Goal: Find specific page/section: Find specific page/section

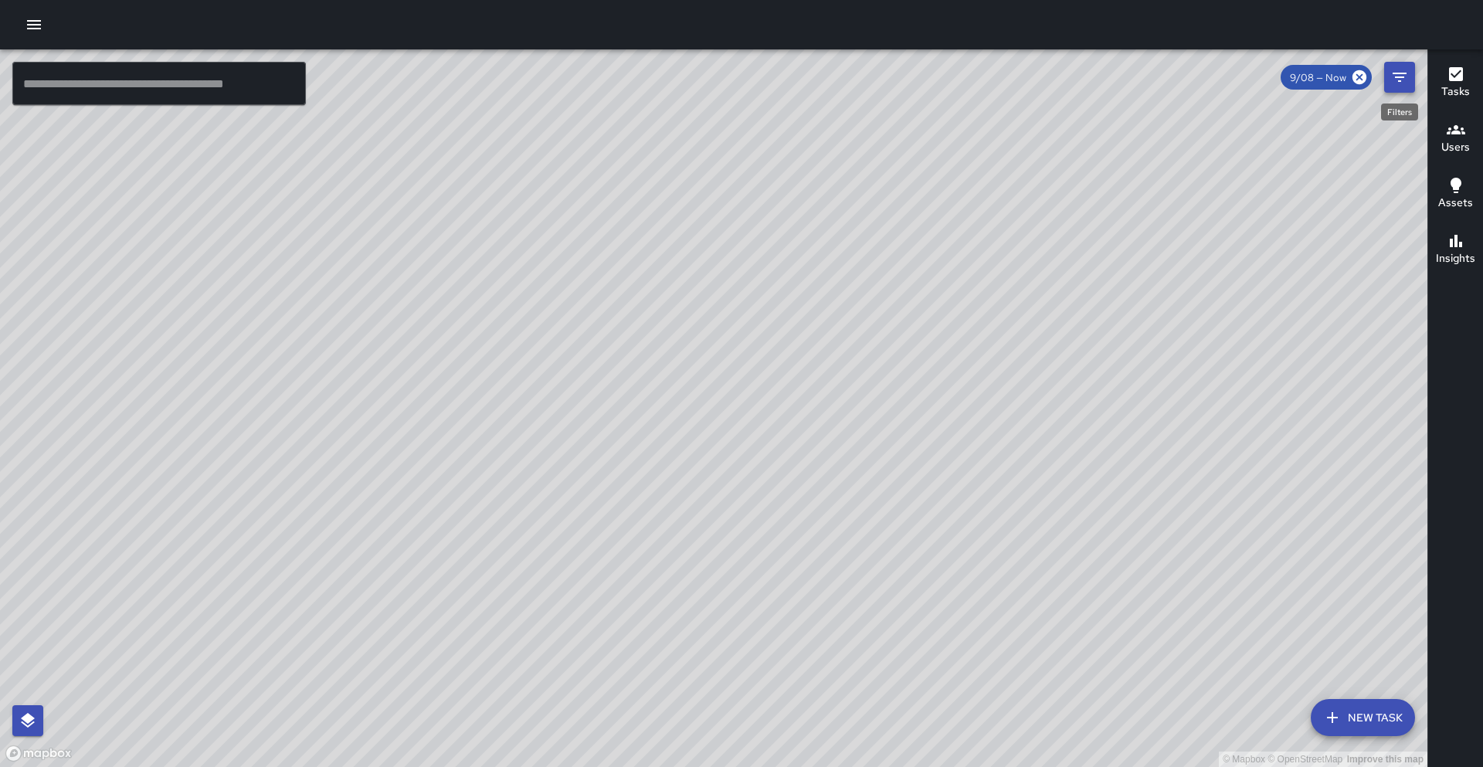
click at [1408, 83] on icon "Filters" at bounding box center [1399, 77] width 19 height 19
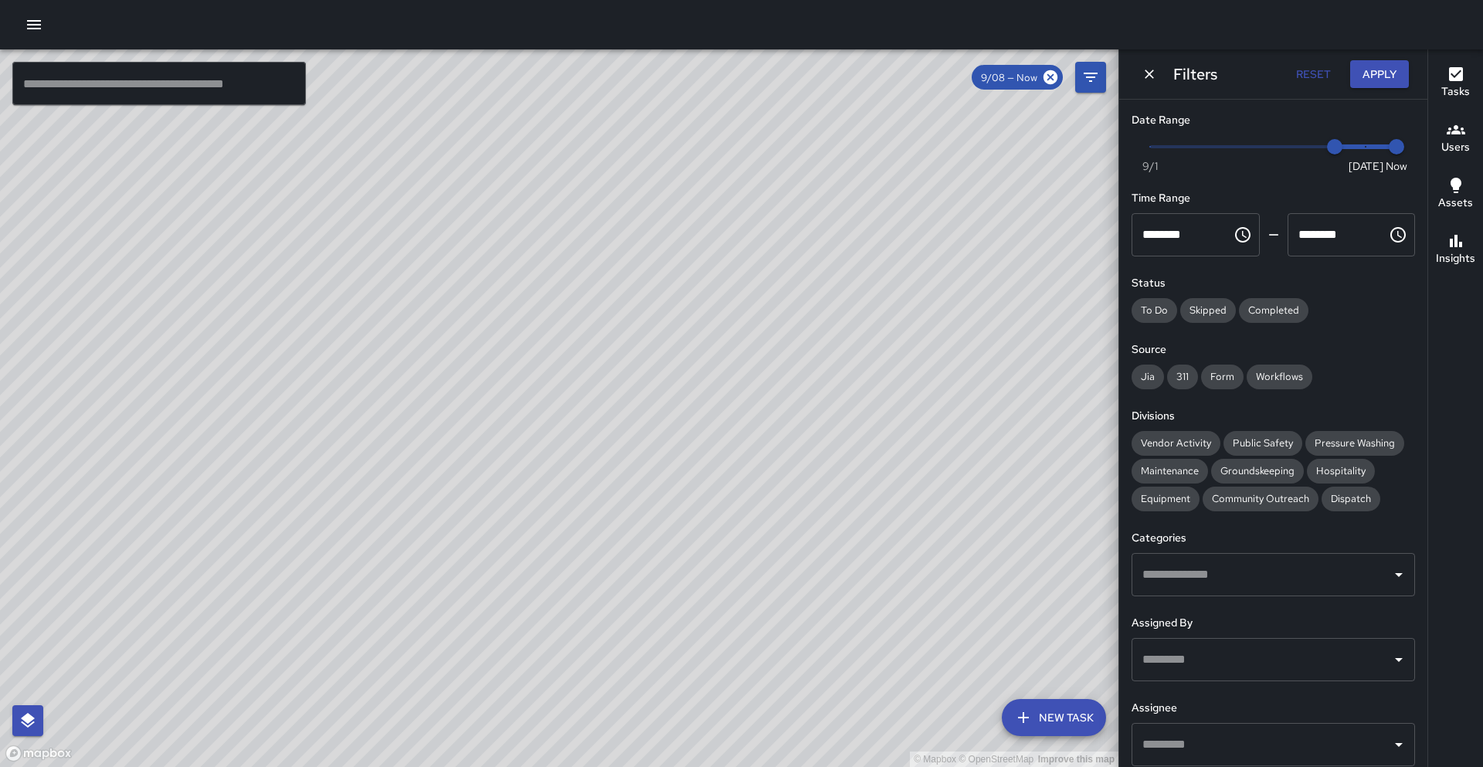
click at [1253, 745] on input "text" at bounding box center [1261, 744] width 246 height 29
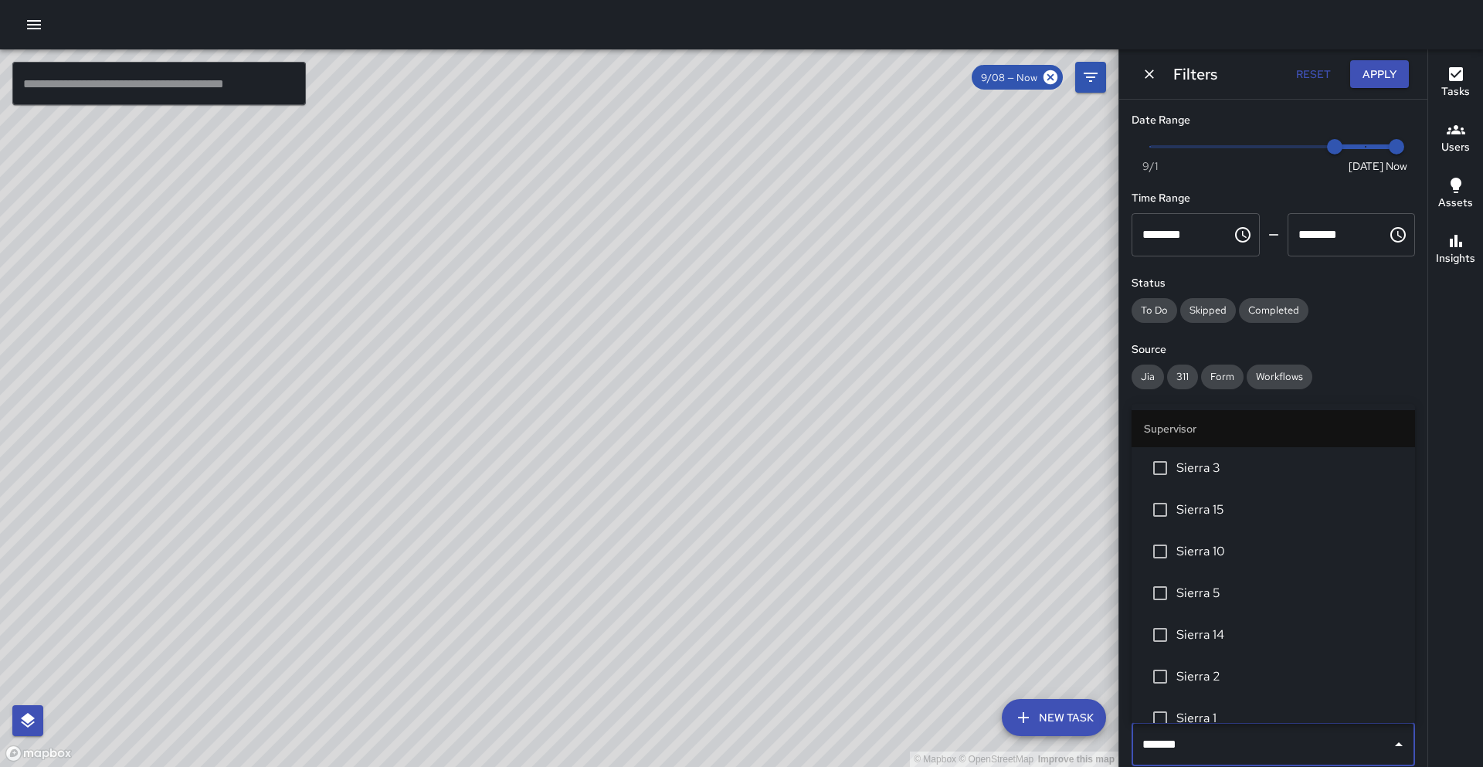
type input "********"
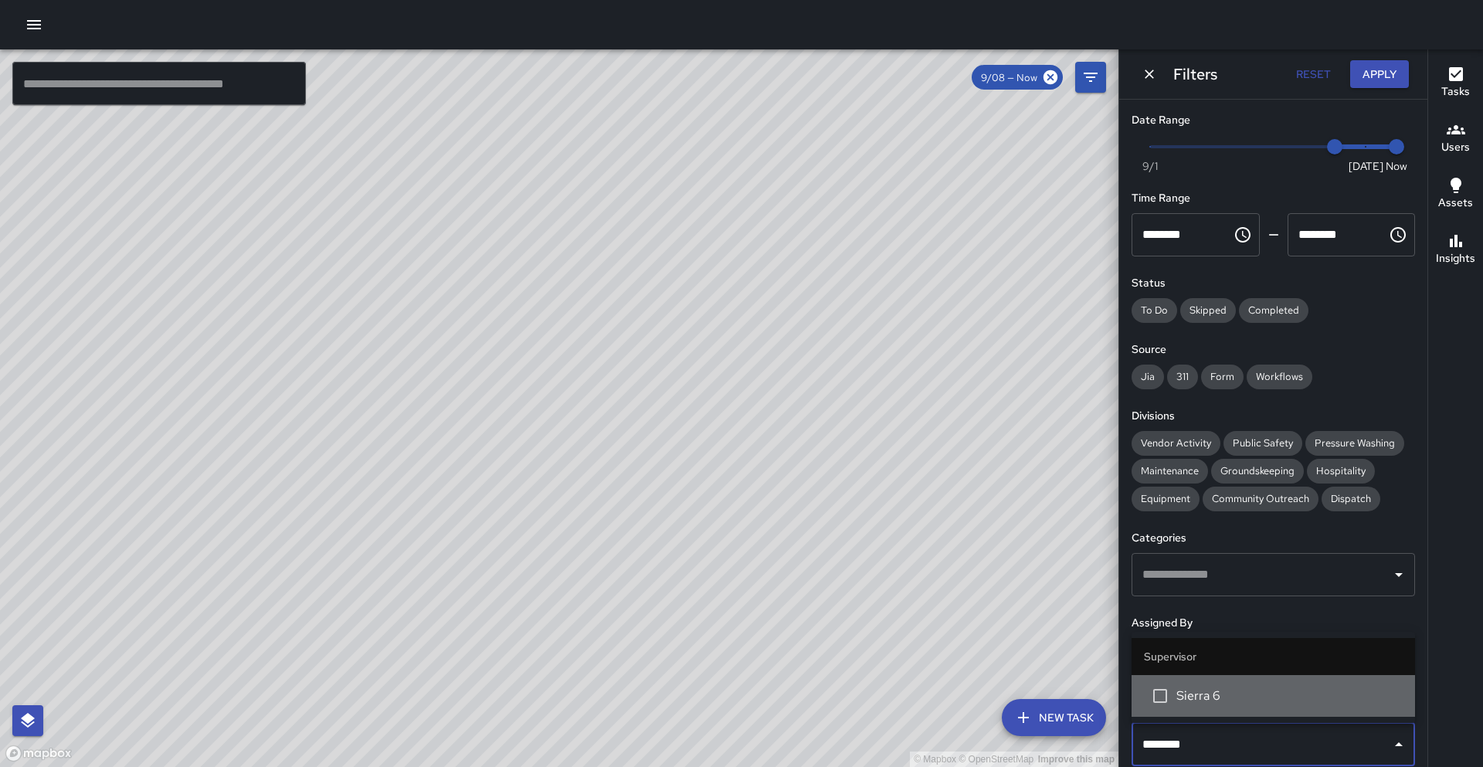
click at [1245, 702] on span "Sierra 6" at bounding box center [1289, 695] width 226 height 19
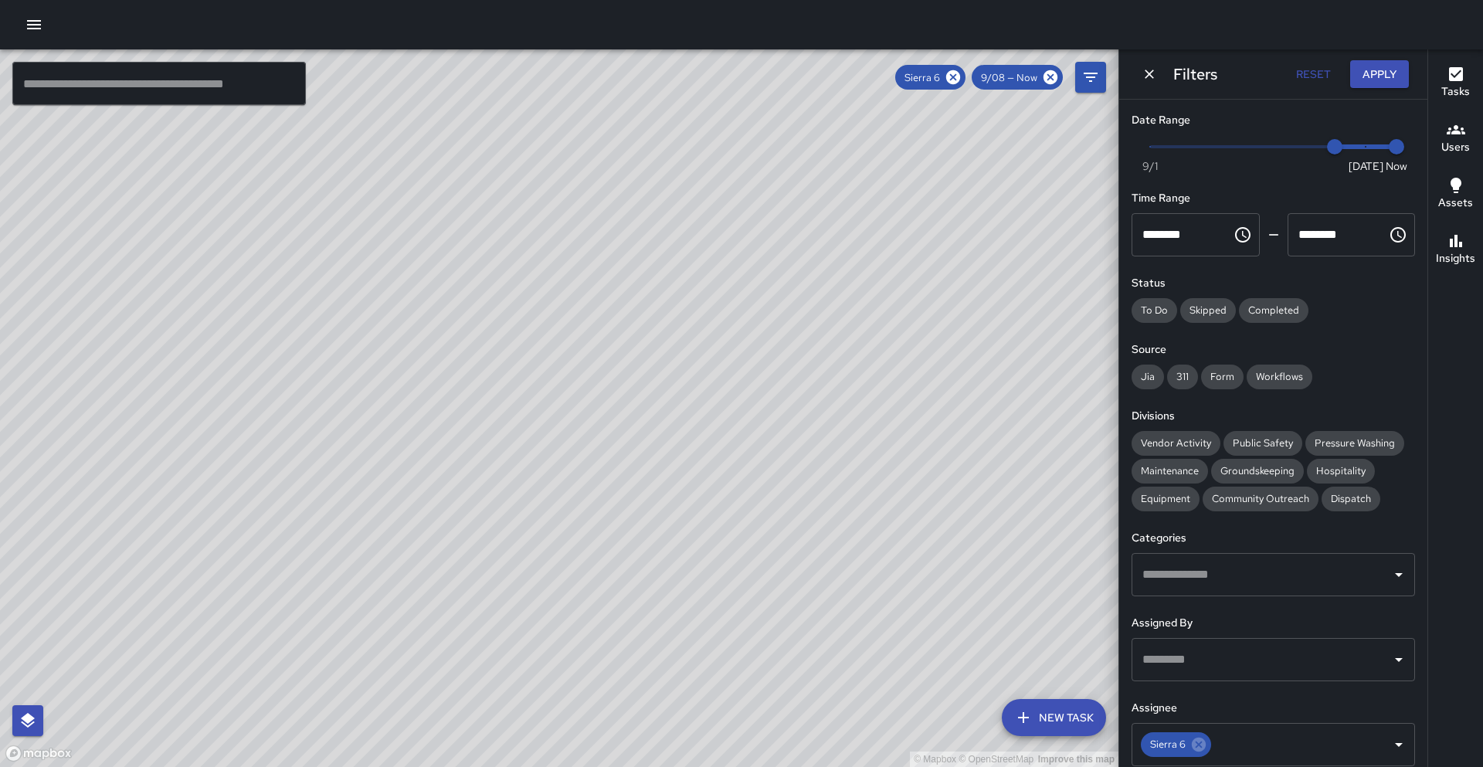
drag, startPoint x: 416, startPoint y: 608, endPoint x: 622, endPoint y: 256, distance: 407.4
click at [622, 256] on div "© Mapbox © OpenStreetMap Improve this map" at bounding box center [559, 407] width 1118 height 717
type input "*"
drag, startPoint x: 1334, startPoint y: 144, endPoint x: 1367, endPoint y: 145, distance: 32.4
click at [1367, 145] on span "9/9" at bounding box center [1365, 146] width 15 height 15
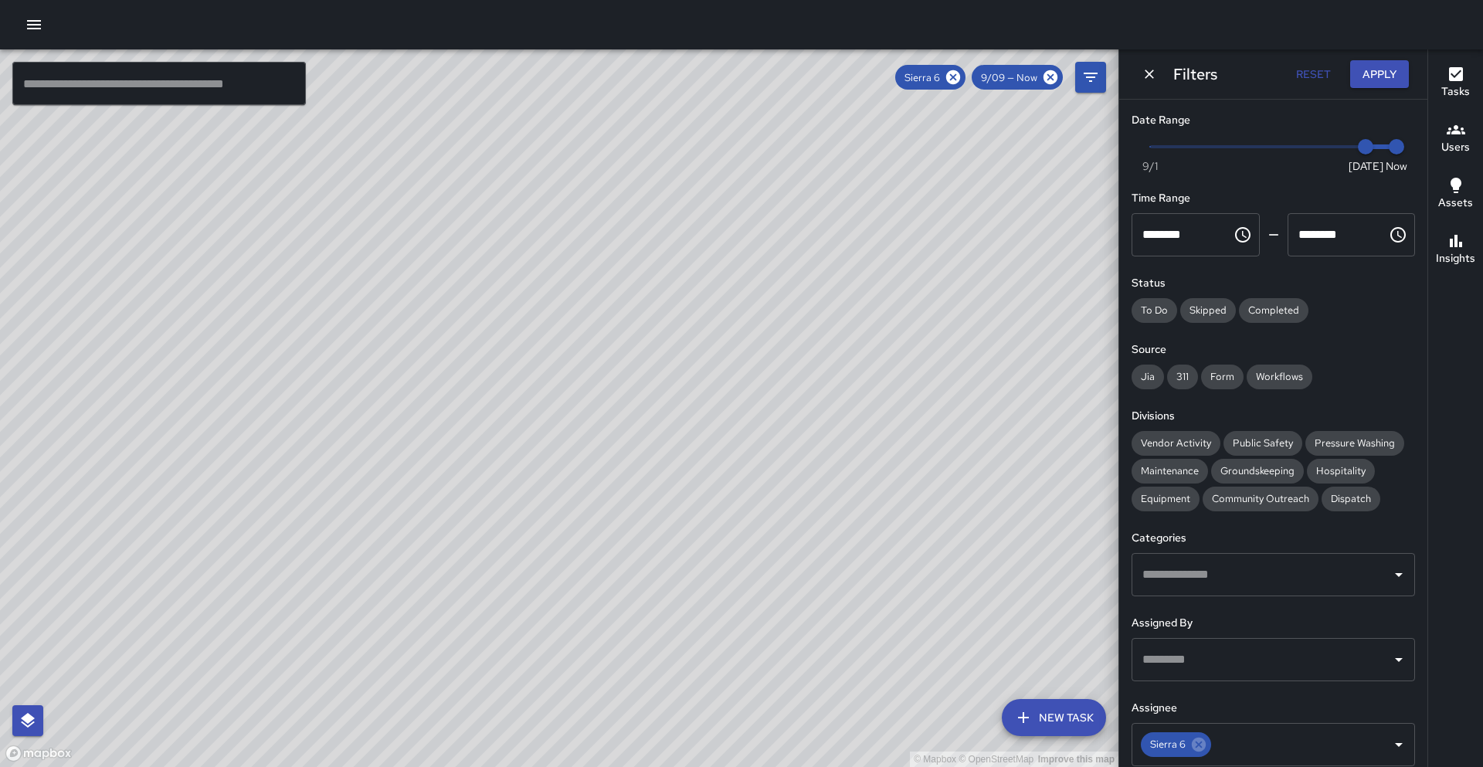
drag, startPoint x: 486, startPoint y: 520, endPoint x: 673, endPoint y: 263, distance: 318.0
click at [673, 263] on div "© Mapbox © OpenStreetMap Improve this map" at bounding box center [559, 407] width 1118 height 717
click at [1297, 73] on button "Reset" at bounding box center [1312, 74] width 49 height 29
click at [1405, 71] on button "Apply" at bounding box center [1379, 74] width 59 height 29
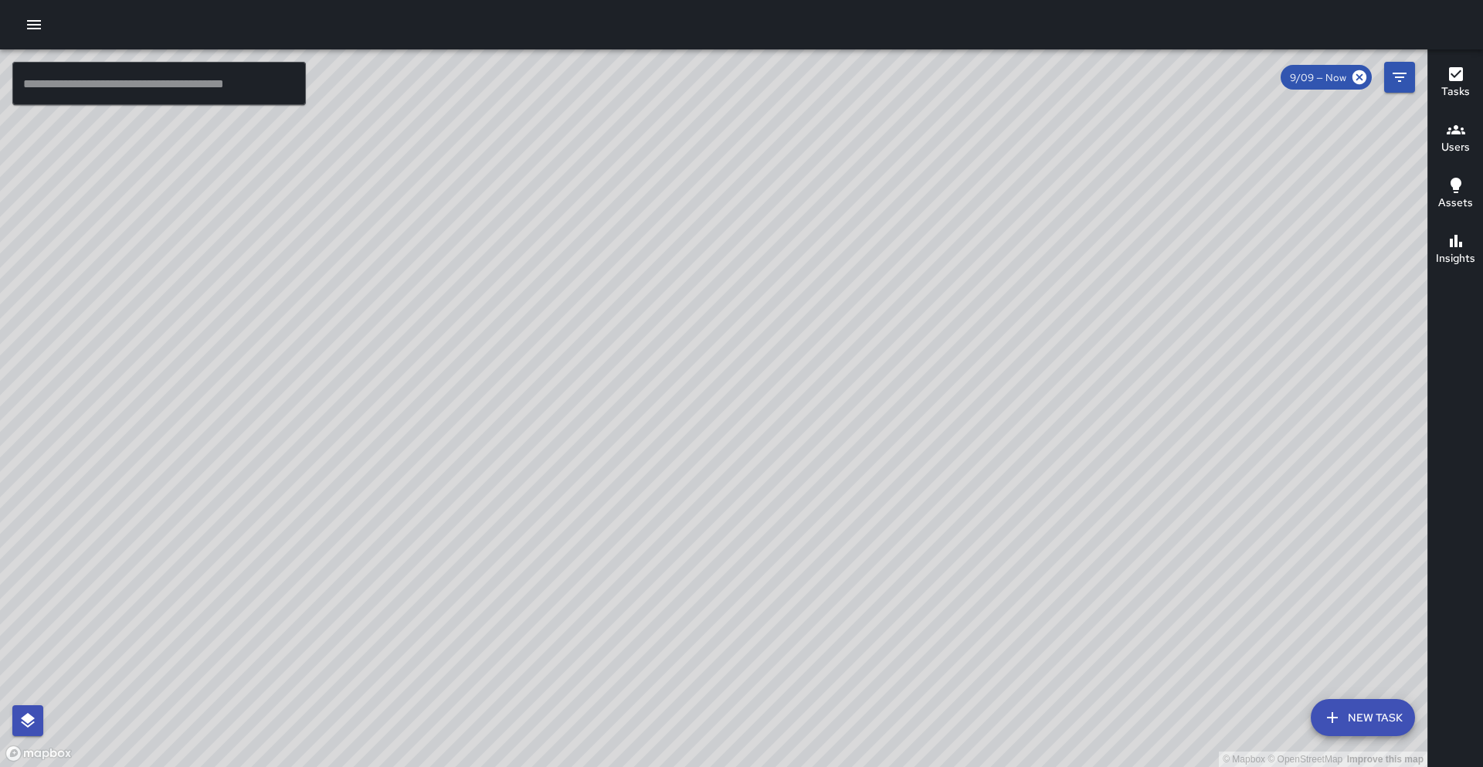
drag, startPoint x: 949, startPoint y: 447, endPoint x: 893, endPoint y: 525, distance: 95.8
click at [893, 525] on div "© Mapbox © OpenStreetMap Improve this map" at bounding box center [713, 407] width 1427 height 717
